Goal: Task Accomplishment & Management: Use online tool/utility

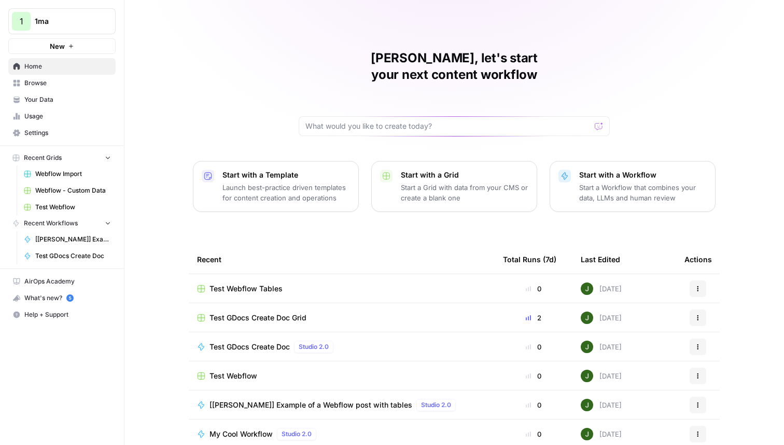
click at [48, 82] on span "Browse" at bounding box center [67, 82] width 87 height 9
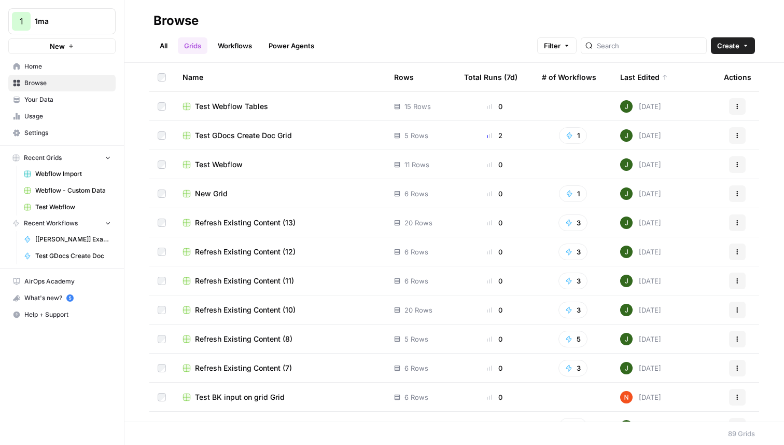
click at [728, 44] on span "Create" at bounding box center [728, 45] width 22 height 10
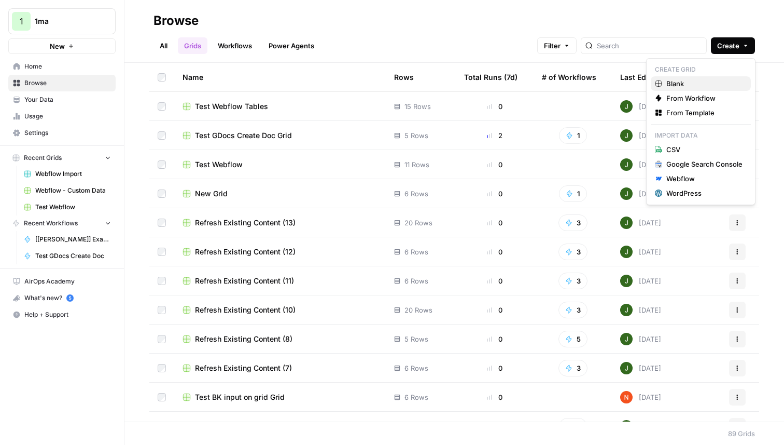
click at [677, 84] on span "Blank" at bounding box center [705, 83] width 76 height 10
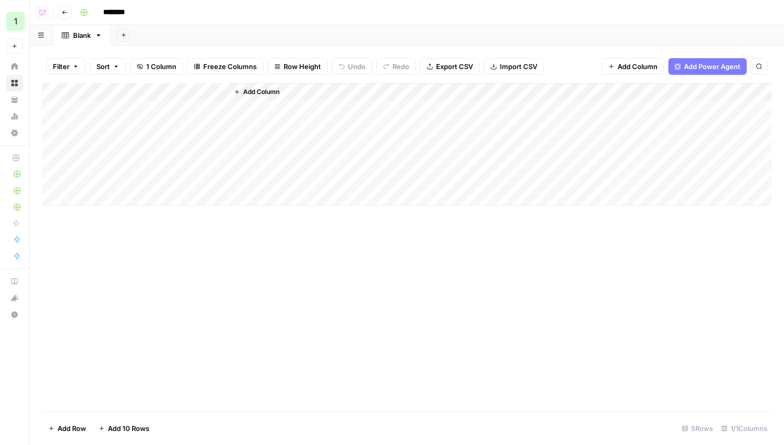
click at [256, 91] on span "Add Column" at bounding box center [261, 91] width 36 height 9
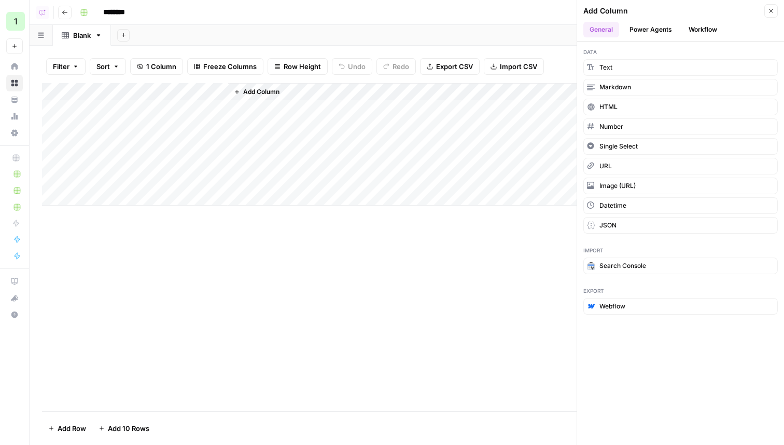
click at [347, 274] on div "Add Column" at bounding box center [407, 247] width 730 height 328
